Goal: Task Accomplishment & Management: Manage account settings

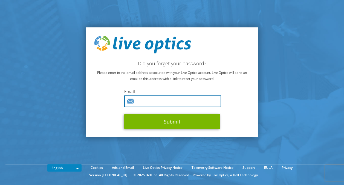
click at [195, 100] on input "text" at bounding box center [172, 101] width 97 height 12
type input "felipe.lacerda@tdsynnex.com"
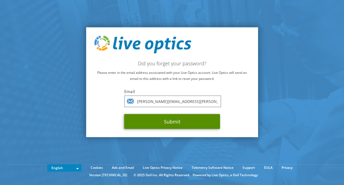
click at [164, 126] on button "Submit" at bounding box center [172, 121] width 96 height 15
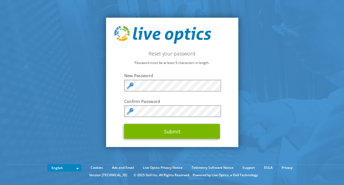
click at [235, 97] on div "Reset your password Password must be at least 9 characters in length. New Passw…" at bounding box center [172, 82] width 132 height 129
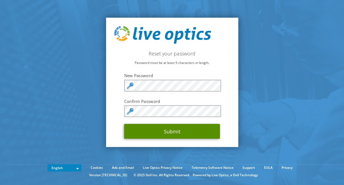
click at [183, 134] on button "Submit" at bounding box center [172, 130] width 96 height 15
